Goal: Task Accomplishment & Management: Manage account settings

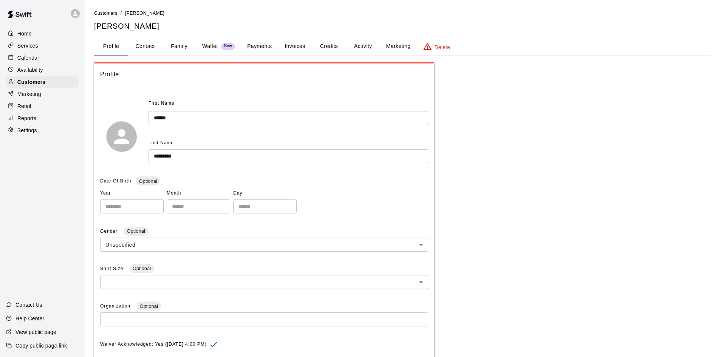
click at [109, 49] on button "Profile" at bounding box center [111, 46] width 34 height 18
click at [144, 47] on button "Contact" at bounding box center [145, 46] width 34 height 18
select select "**"
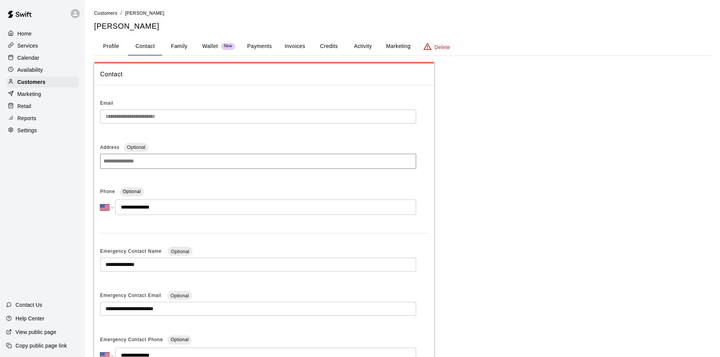
click at [178, 48] on button "Family" at bounding box center [179, 46] width 34 height 18
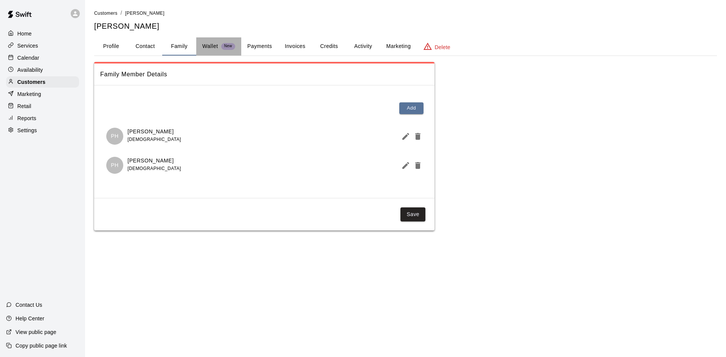
click at [204, 45] on p "Wallet" at bounding box center [210, 46] width 16 height 8
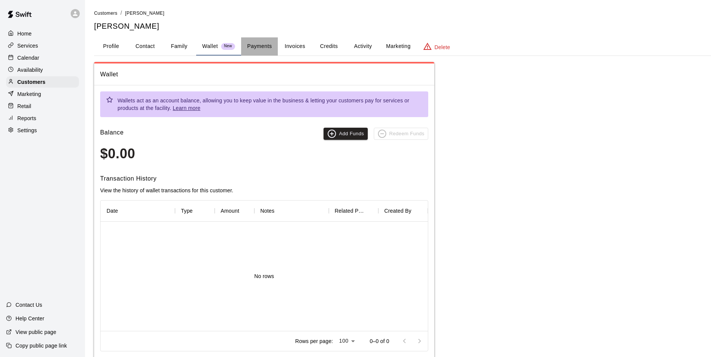
click at [264, 43] on button "Payments" at bounding box center [259, 46] width 37 height 18
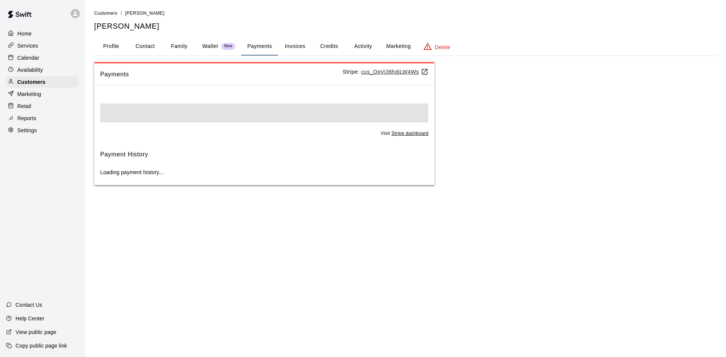
click at [298, 43] on button "Invoices" at bounding box center [295, 46] width 34 height 18
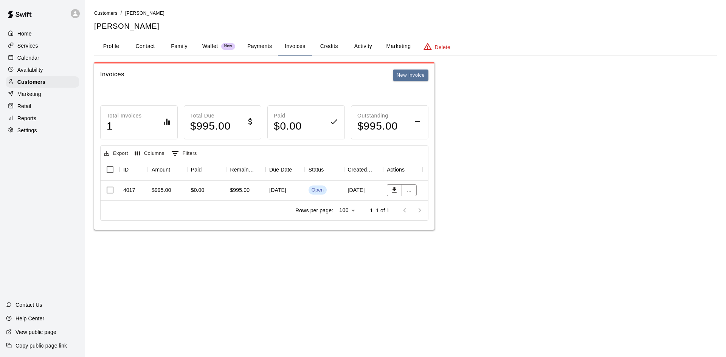
click at [328, 44] on button "Credits" at bounding box center [329, 46] width 34 height 18
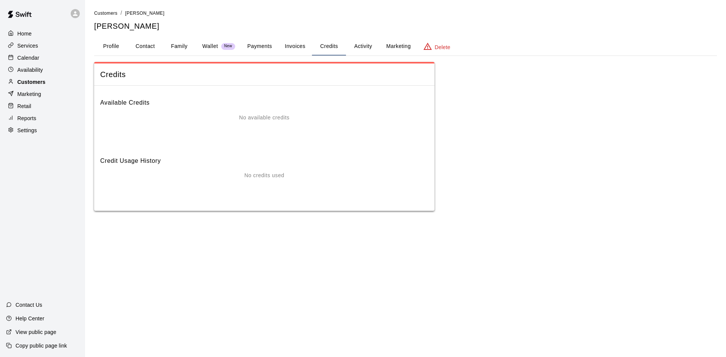
click at [38, 86] on p "Customers" at bounding box center [31, 82] width 28 height 8
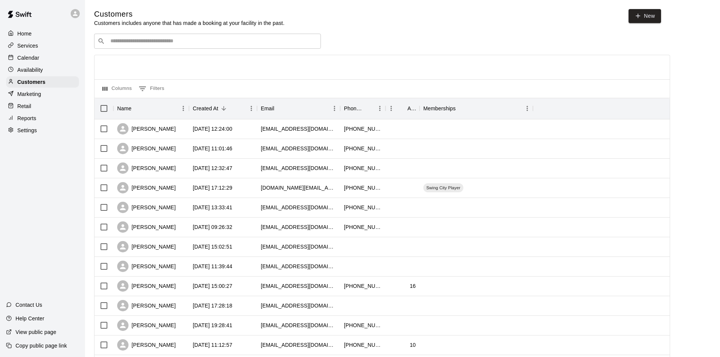
click at [186, 40] on input "Search customers by name or email" at bounding box center [212, 41] width 209 height 8
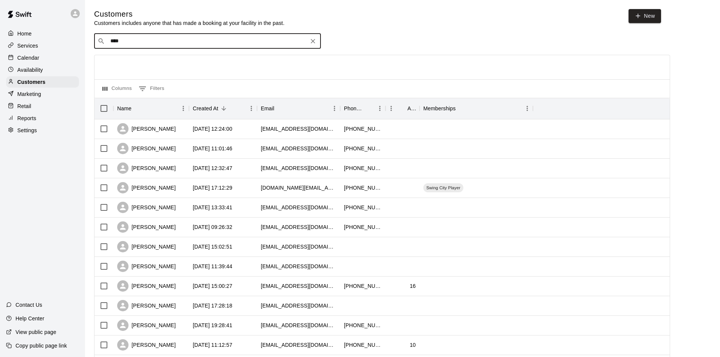
type input "*****"
click at [157, 56] on div "[PERSON_NAME]" at bounding box center [155, 58] width 81 height 8
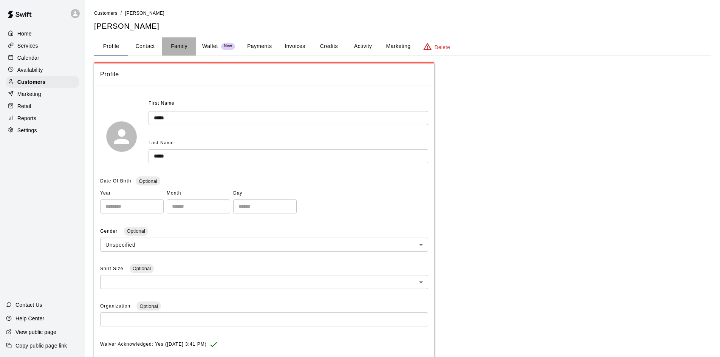
click at [184, 46] on button "Family" at bounding box center [179, 46] width 34 height 18
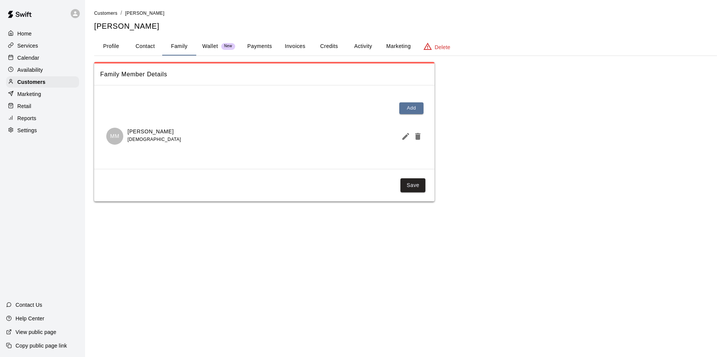
click at [124, 48] on button "Profile" at bounding box center [111, 46] width 34 height 18
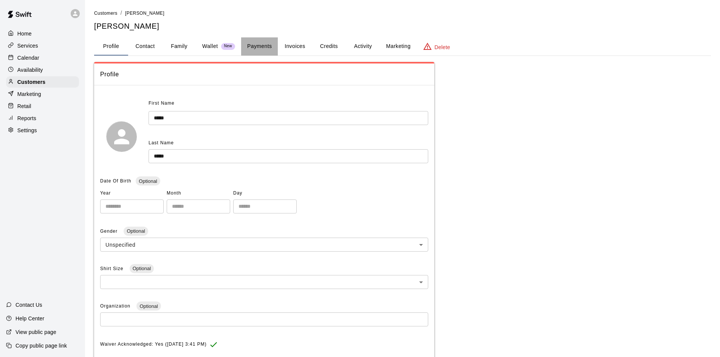
click at [258, 46] on button "Payments" at bounding box center [259, 46] width 37 height 18
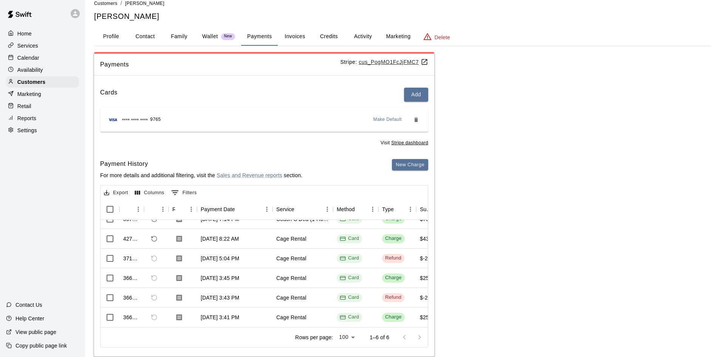
scroll to position [25, 0]
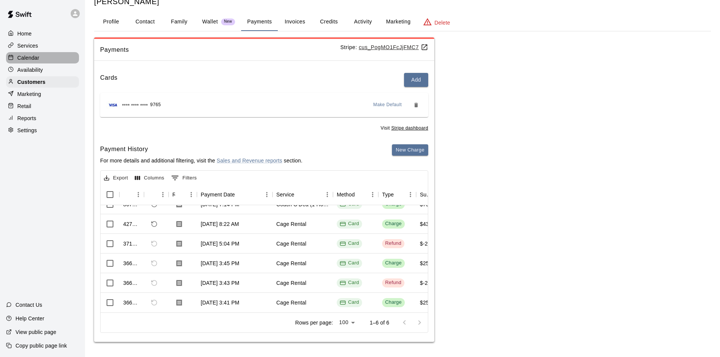
click at [50, 54] on div "Calendar" at bounding box center [42, 57] width 73 height 11
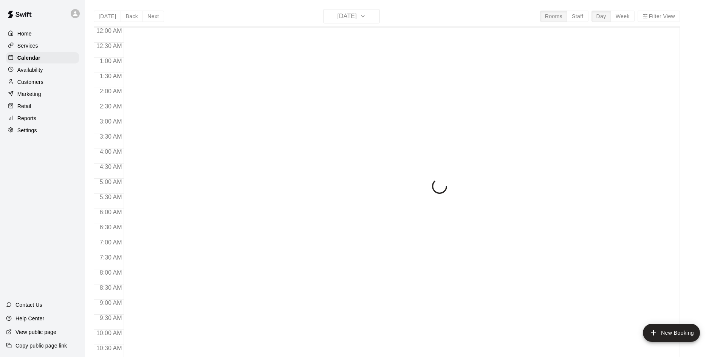
scroll to position [387, 0]
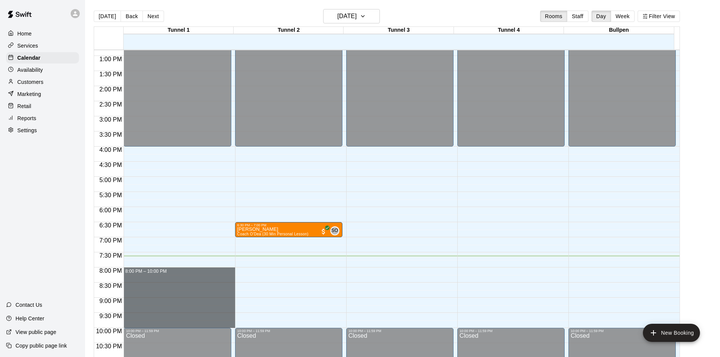
drag, startPoint x: 176, startPoint y: 270, endPoint x: 174, endPoint y: 322, distance: 51.4
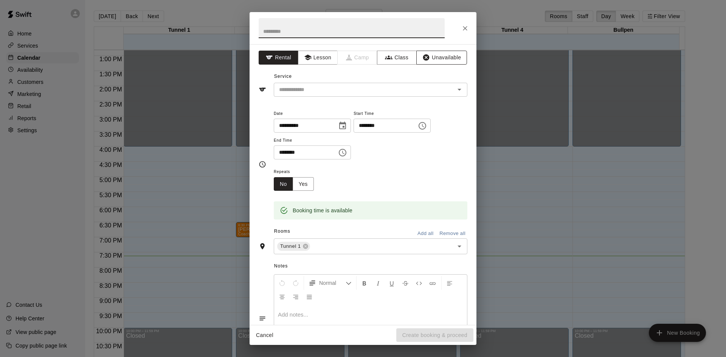
click at [426, 57] on button "Unavailable" at bounding box center [441, 58] width 51 height 14
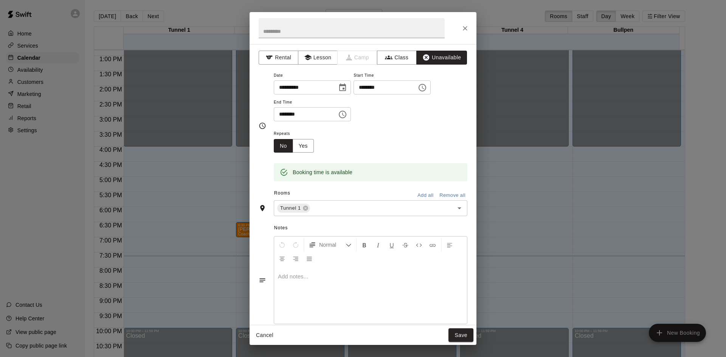
click at [422, 195] on button "Add all" at bounding box center [425, 196] width 24 height 12
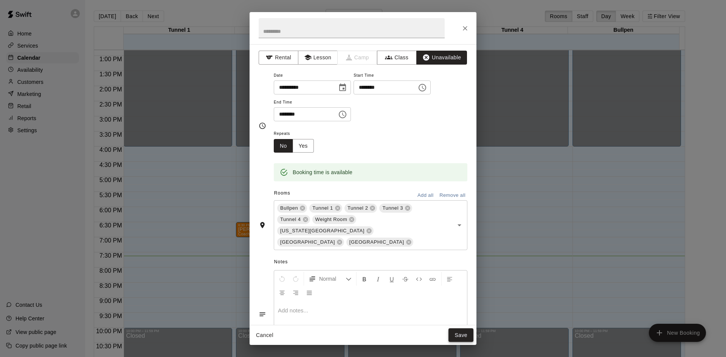
click at [458, 331] on button "Save" at bounding box center [460, 336] width 25 height 14
